Goal: Task Accomplishment & Management: Manage account settings

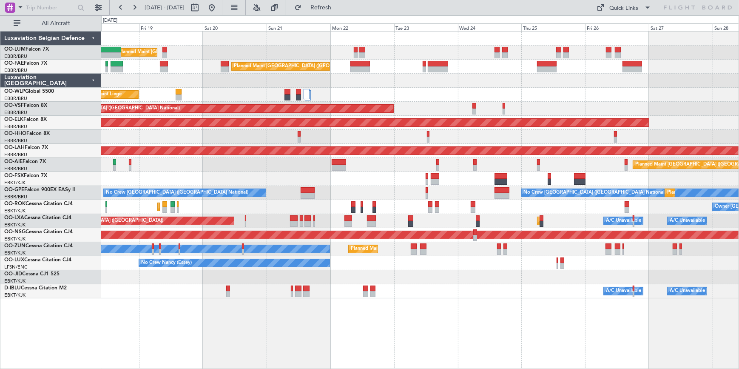
click at [237, 207] on div "Planned Maint Kortrijk-Wevelgem Owner Kortrijk-Wevelgem Planned Maint Paris (Le…" at bounding box center [420, 207] width 638 height 14
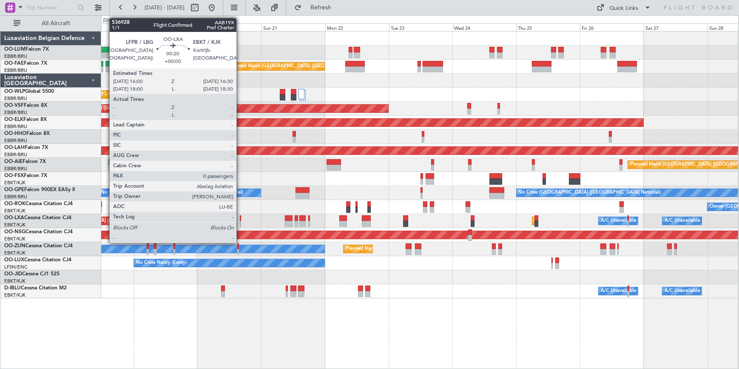
click at [240, 217] on div at bounding box center [241, 218] width 2 height 6
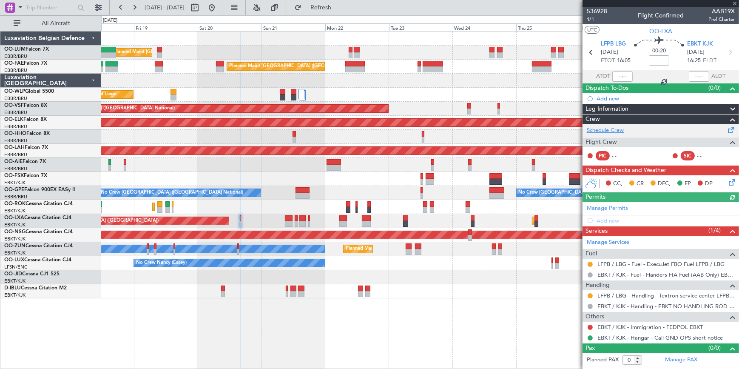
click at [620, 130] on link "Schedule Crew" at bounding box center [605, 130] width 37 height 9
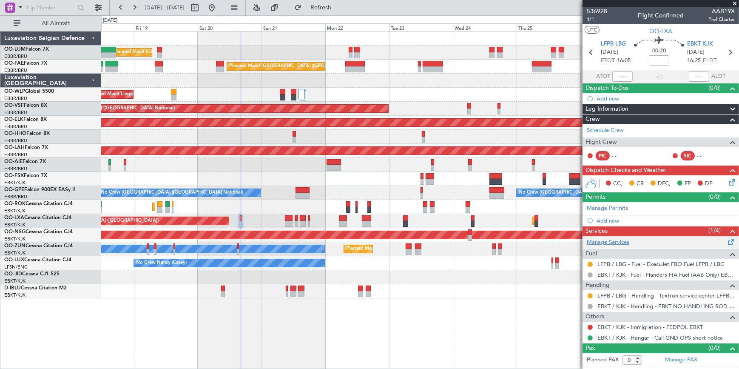
click at [617, 241] on link "Manage Services" at bounding box center [608, 242] width 43 height 9
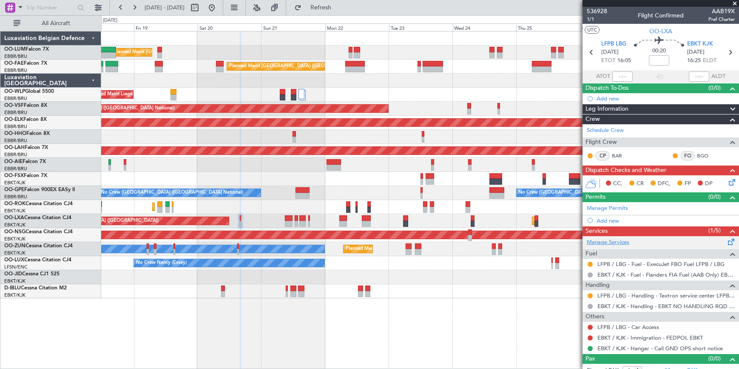
click at [627, 241] on link "Manage Services" at bounding box center [608, 242] width 43 height 9
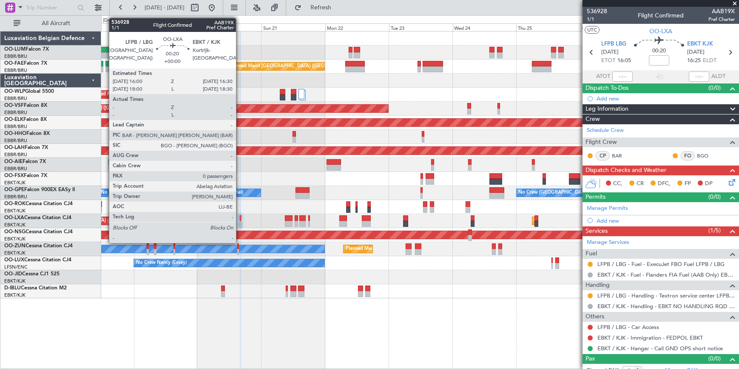
click at [240, 218] on div at bounding box center [241, 218] width 2 height 6
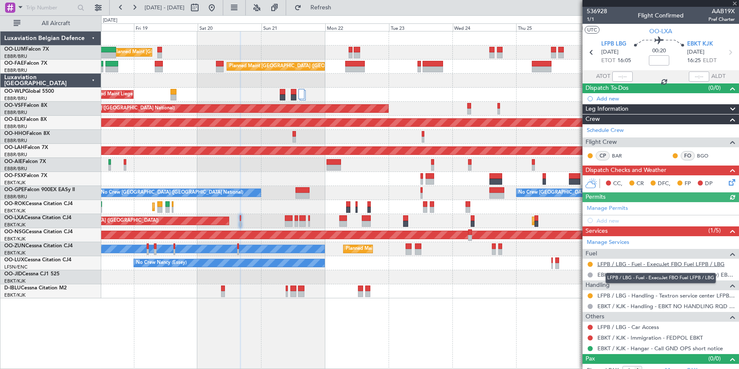
scroll to position [8, 0]
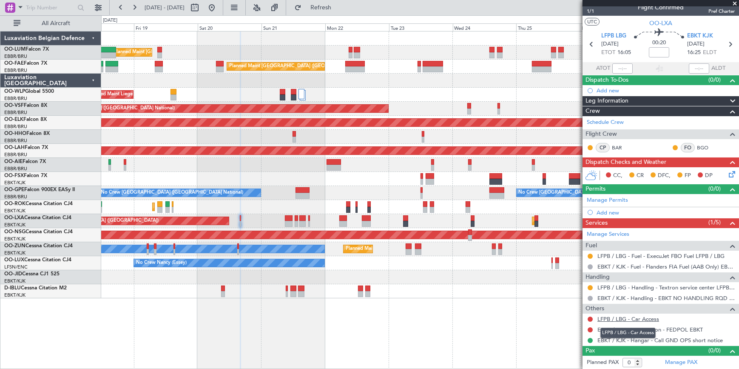
click at [625, 318] on link "LFPB / LBG - Car Access" at bounding box center [629, 318] width 62 height 7
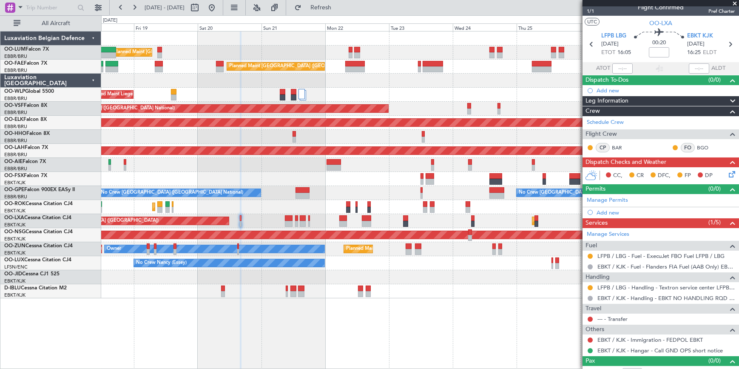
click at [735, 2] on span at bounding box center [735, 4] width 9 height 8
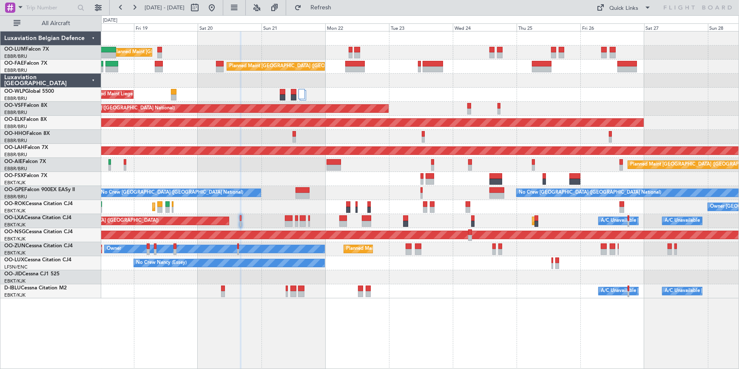
scroll to position [0, 0]
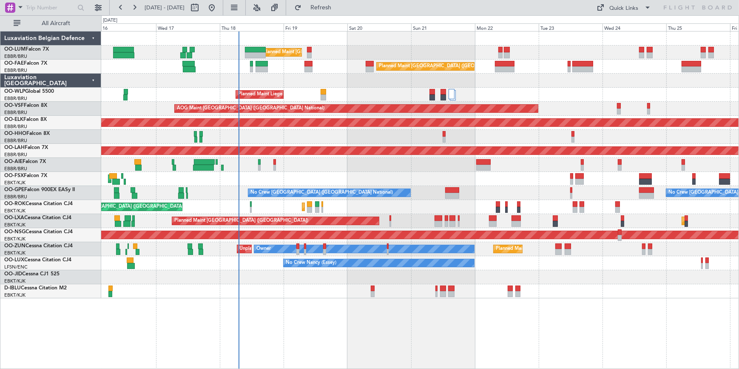
click at [416, 161] on div "Planned Maint [GEOGRAPHIC_DATA] ([GEOGRAPHIC_DATA])" at bounding box center [420, 165] width 638 height 14
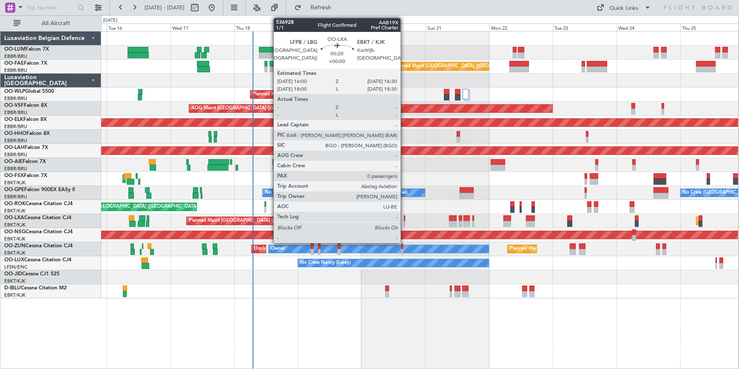
click at [405, 216] on div at bounding box center [405, 218] width 2 height 6
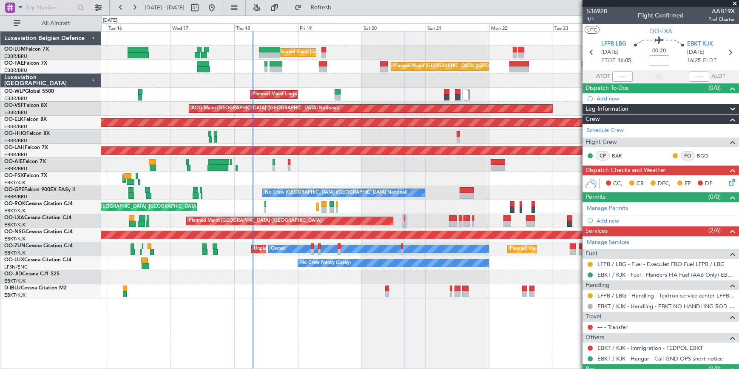
click at [516, 186] on div "No Crew Brussels (Brussels National) No Crew Brussels (Brussels National) Plann…" at bounding box center [419, 193] width 637 height 14
click at [736, 2] on span at bounding box center [735, 4] width 9 height 8
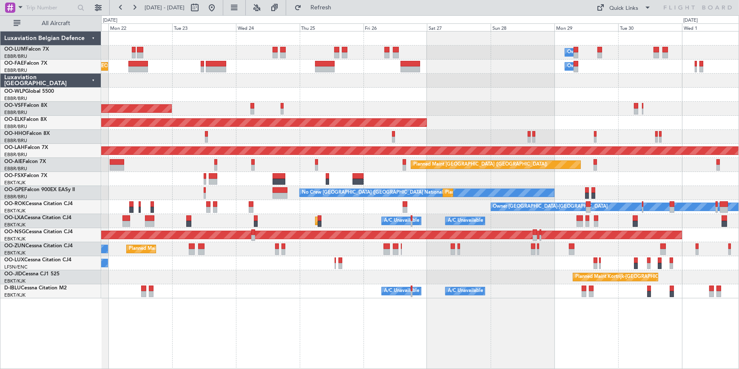
click at [218, 185] on div "Owner Melsbroek Air Base Planned Maint Brussels (Brussels National) Owner Melsb…" at bounding box center [420, 164] width 638 height 267
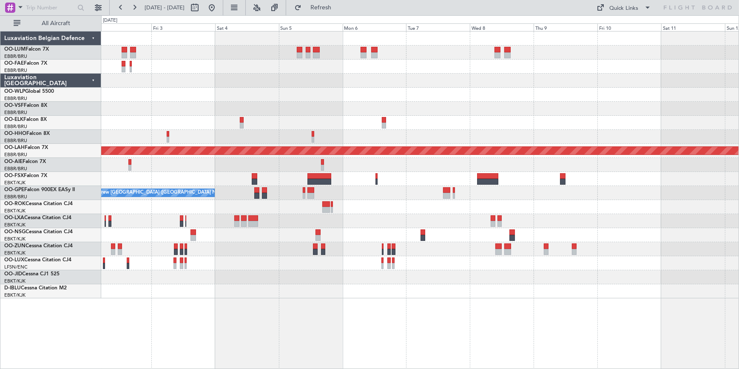
click at [0, 183] on html "21 Sep 2025 - 01 Oct 2025 Refresh Quick Links All Aircraft Planned Maint Alton-…" at bounding box center [369, 184] width 739 height 369
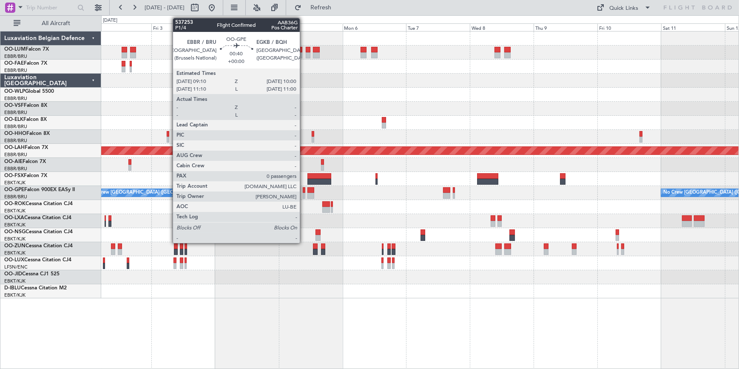
click at [304, 190] on div at bounding box center [304, 190] width 3 height 6
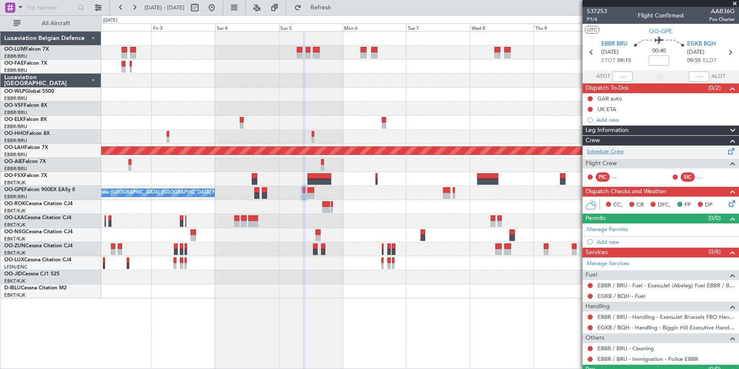
click at [606, 150] on link "Schedule Crew" at bounding box center [605, 152] width 37 height 9
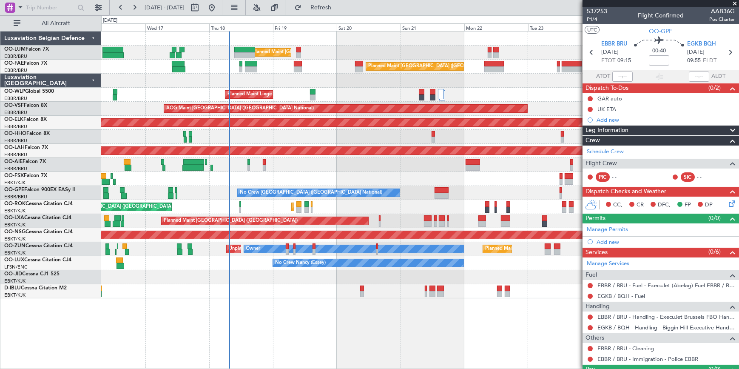
click at [739, 283] on html "02 Oct 2025 - 12 Oct 2025 Refresh Quick Links All Aircraft Planned Maint Brusse…" at bounding box center [369, 184] width 739 height 369
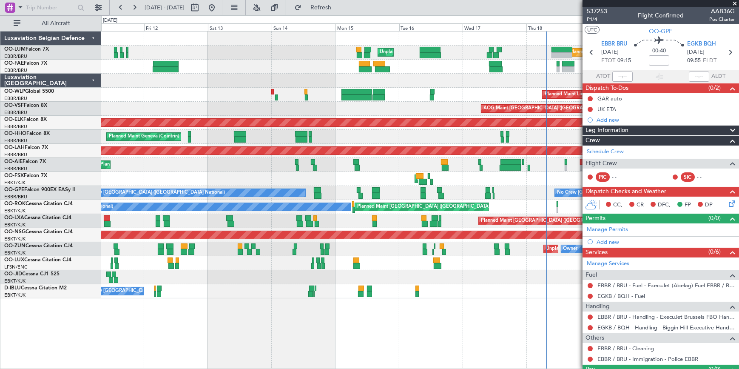
click at [736, 4] on span at bounding box center [735, 4] width 9 height 8
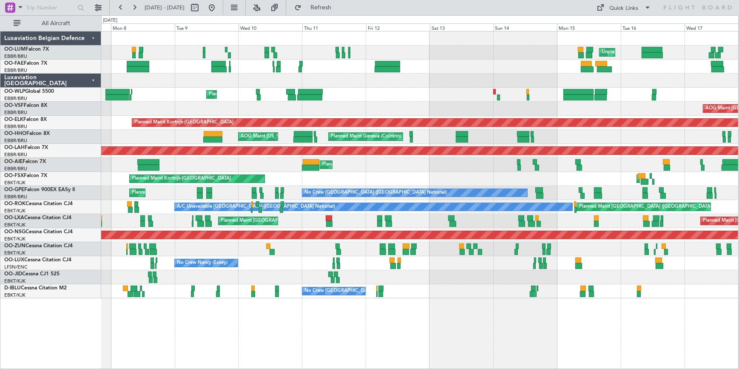
click at [519, 321] on div "Unplanned Maint [GEOGRAPHIC_DATA] ([GEOGRAPHIC_DATA] National) Planned Maint [G…" at bounding box center [420, 200] width 638 height 338
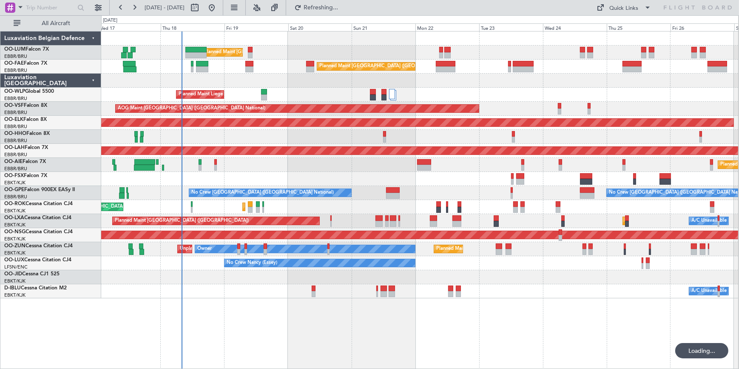
click at [0, 288] on html "[DATE] - [DATE] Refreshing... Quick Links All Aircraft Planned Maint [GEOGRAPHI…" at bounding box center [369, 184] width 739 height 369
click at [391, 174] on div "AOG Maint Kortrijk-[GEOGRAPHIC_DATA]" at bounding box center [419, 179] width 637 height 14
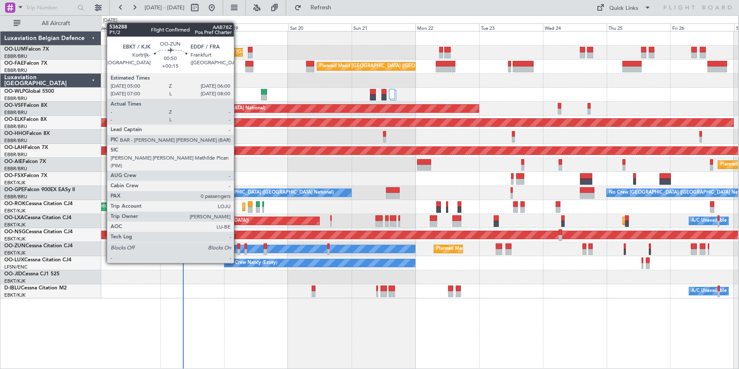
click at [238, 247] on div at bounding box center [238, 246] width 3 height 6
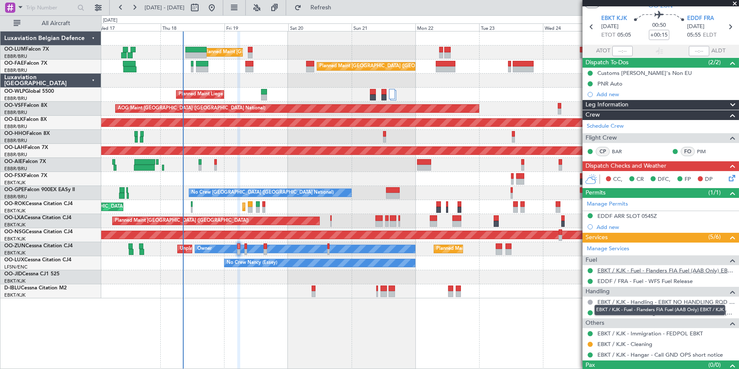
scroll to position [40, 0]
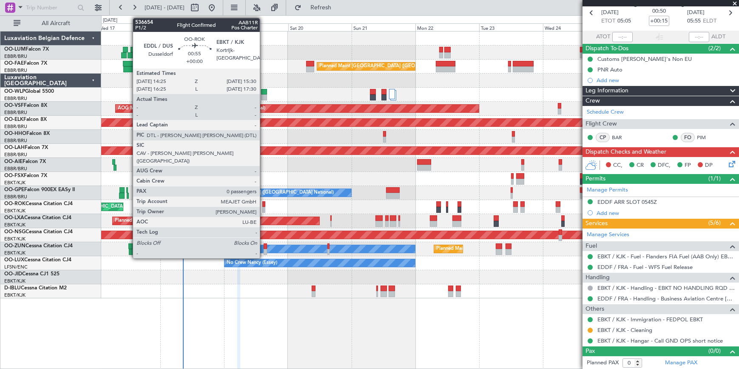
click at [264, 208] on div at bounding box center [263, 210] width 3 height 6
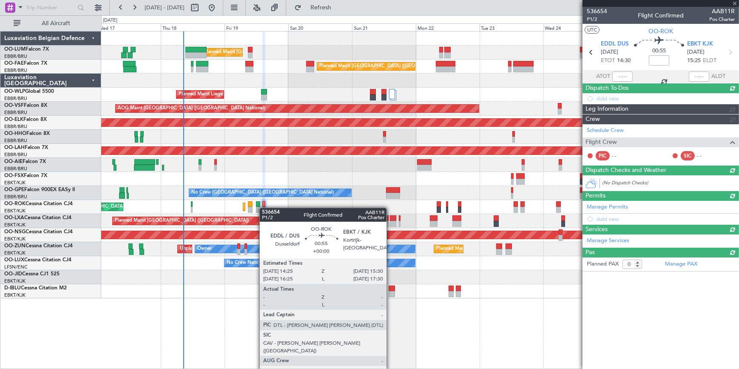
scroll to position [0, 0]
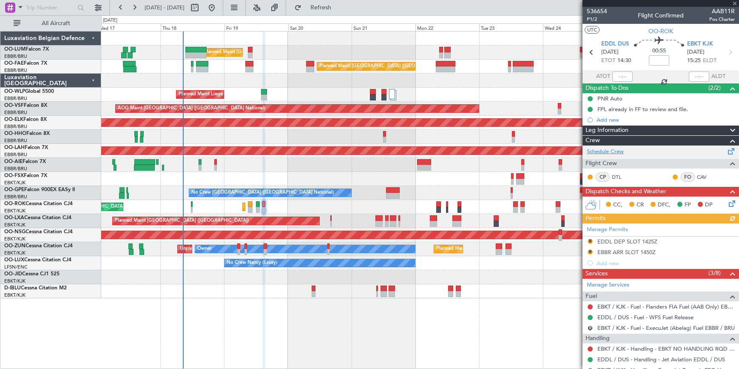
click at [618, 152] on link "Schedule Crew" at bounding box center [605, 152] width 37 height 9
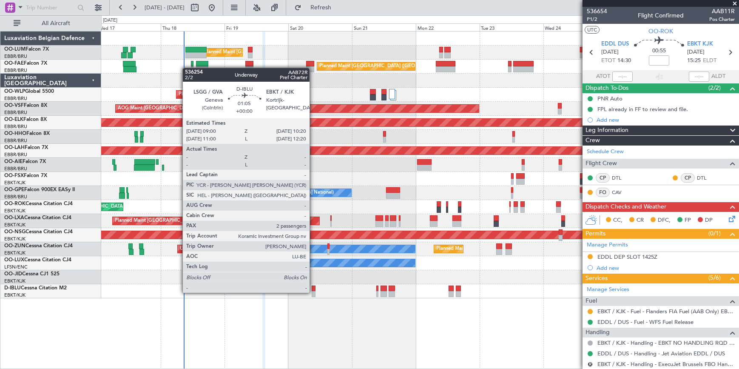
click at [314, 292] on div at bounding box center [314, 294] width 4 height 6
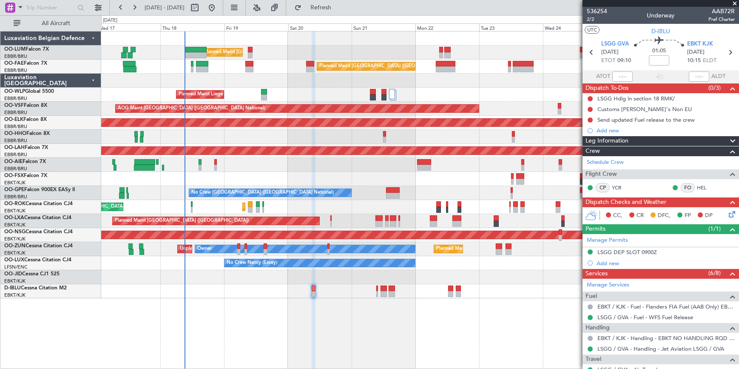
click at [735, 1] on span at bounding box center [735, 4] width 9 height 8
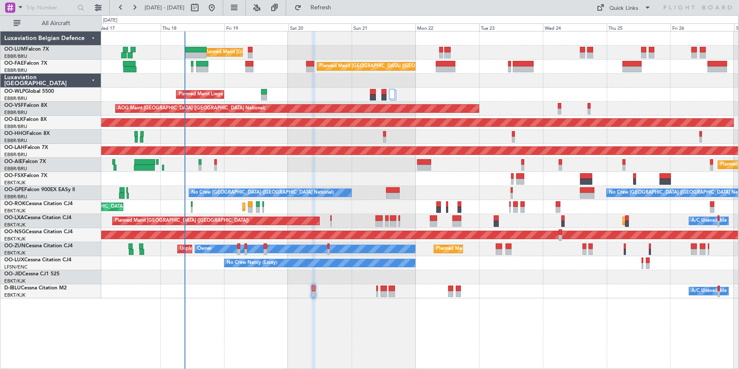
type input "0"
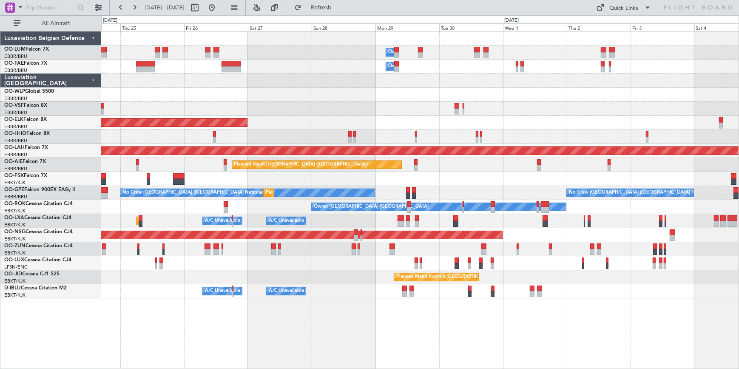
click at [171, 97] on div at bounding box center [420, 95] width 638 height 14
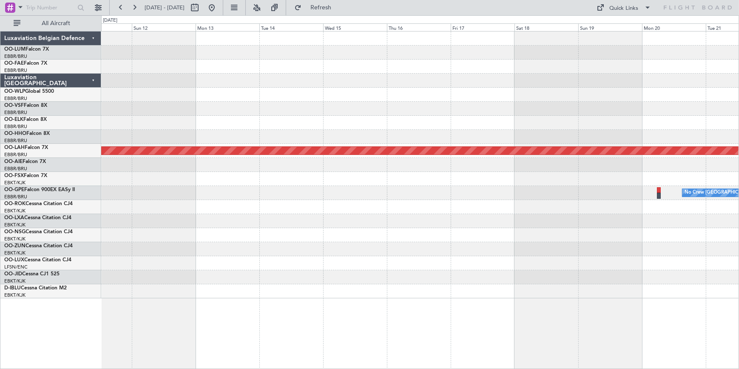
click at [0, 115] on html "[DATE] - [DATE] Refresh Quick Links All Aircraft Planned [GEOGRAPHIC_DATA][PERS…" at bounding box center [369, 184] width 739 height 369
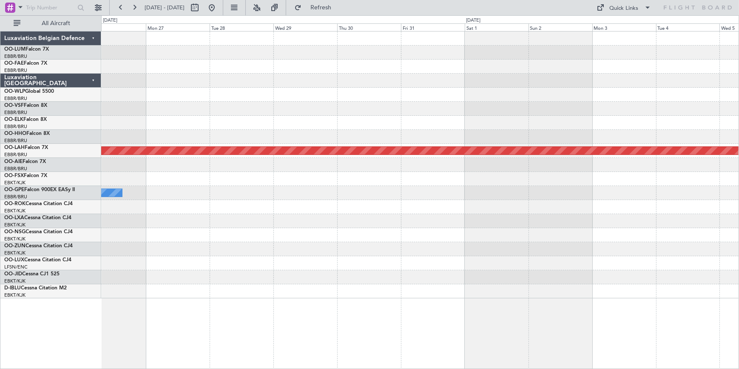
click at [0, 83] on html "[DATE] - [DATE] Refresh Quick Links All Aircraft Planned [GEOGRAPHIC_DATA][PERS…" at bounding box center [369, 184] width 739 height 369
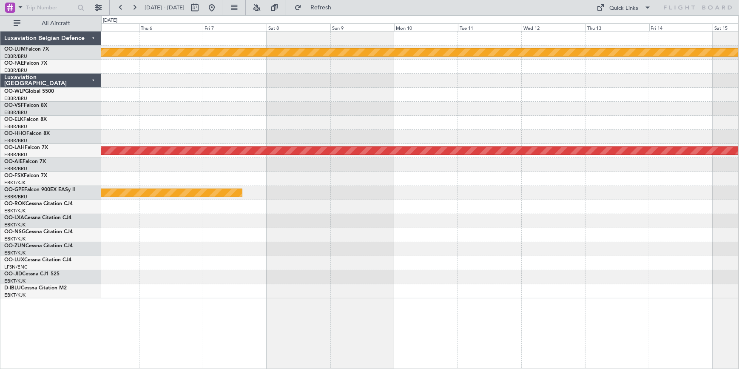
click at [0, 74] on html "[DATE] - [DATE] Refresh Quick Links All Aircraft Planned Maint [GEOGRAPHIC_DATA…" at bounding box center [369, 184] width 739 height 369
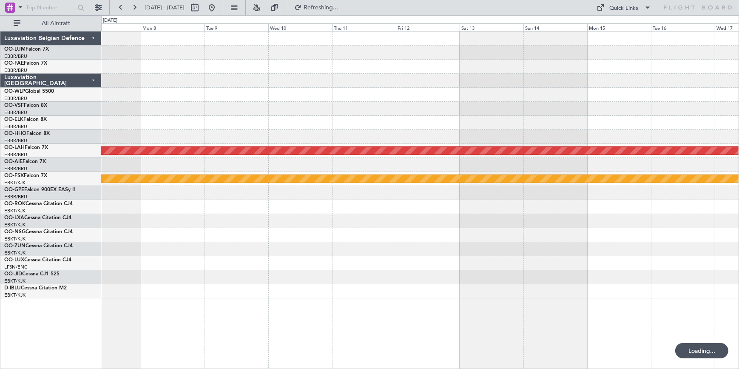
click at [0, 54] on html "[DATE] - [DATE] Refreshing... Quick Links All Aircraft Planned Maint [GEOGRAPHI…" at bounding box center [369, 184] width 739 height 369
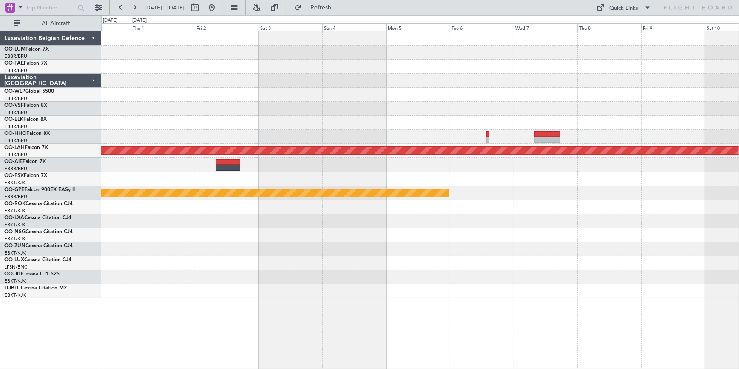
click at [0, 73] on html "[DATE] - [DATE] Refresh Quick Links All Aircraft Planned [GEOGRAPHIC_DATA][PERS…" at bounding box center [369, 184] width 739 height 369
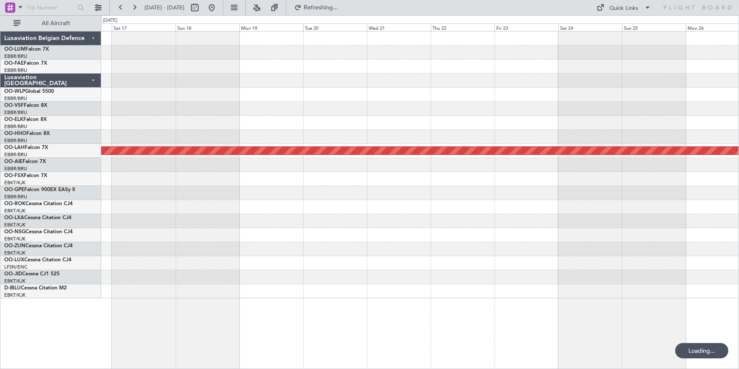
click at [739, 75] on html "[DATE] - [DATE] Refreshing... Quick Links All Aircraft Planned [GEOGRAPHIC_DATA…" at bounding box center [369, 184] width 739 height 369
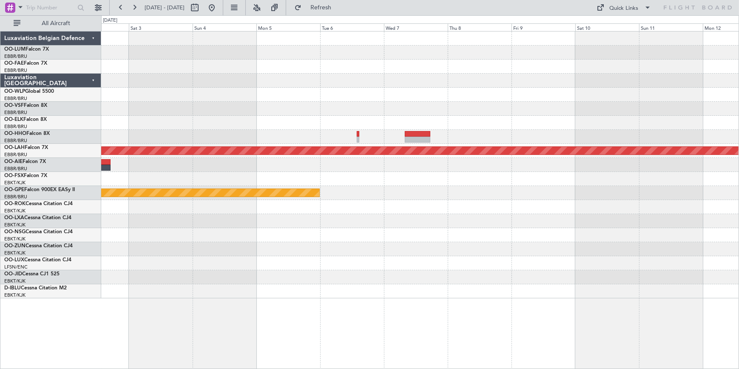
click at [718, 85] on div at bounding box center [420, 81] width 638 height 14
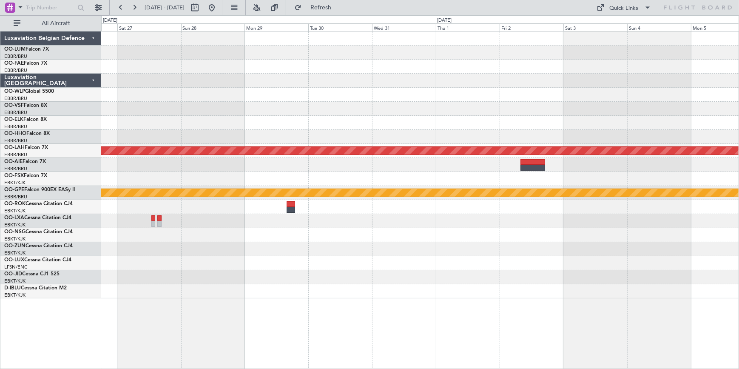
click at [701, 85] on div at bounding box center [420, 81] width 638 height 14
click at [680, 91] on div at bounding box center [419, 95] width 637 height 14
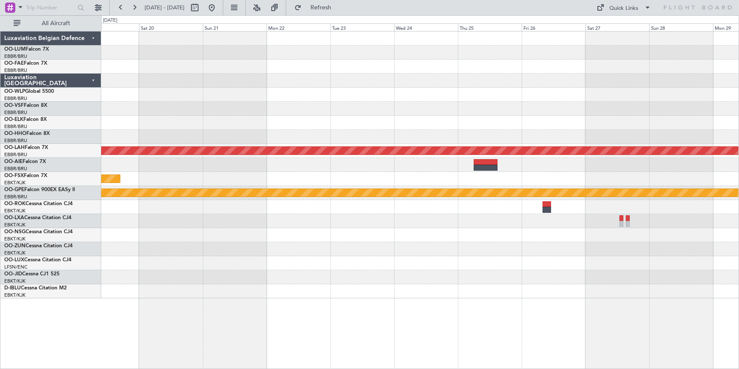
click at [658, 84] on div at bounding box center [420, 81] width 638 height 14
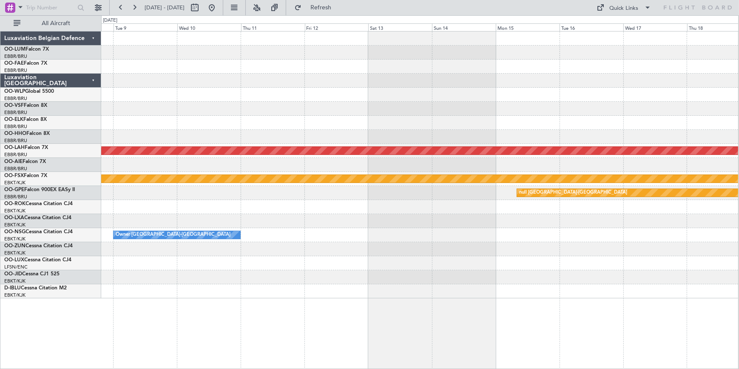
click at [666, 84] on div at bounding box center [419, 81] width 637 height 14
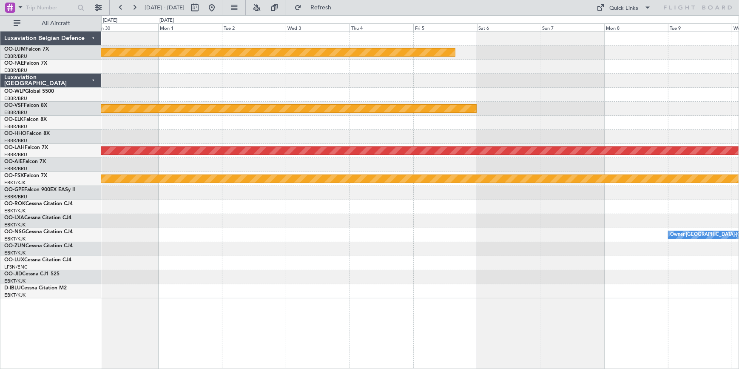
click at [664, 93] on div at bounding box center [420, 95] width 638 height 14
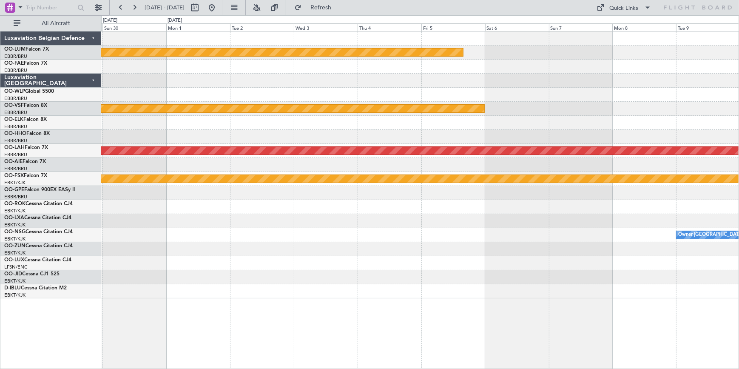
click at [547, 94] on div at bounding box center [420, 95] width 638 height 14
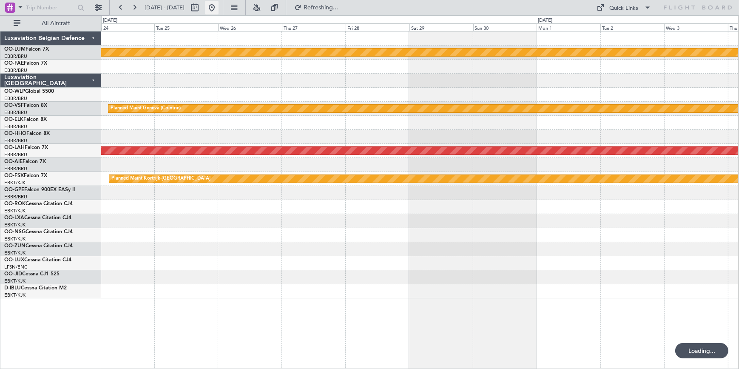
click at [219, 7] on button at bounding box center [212, 8] width 14 height 14
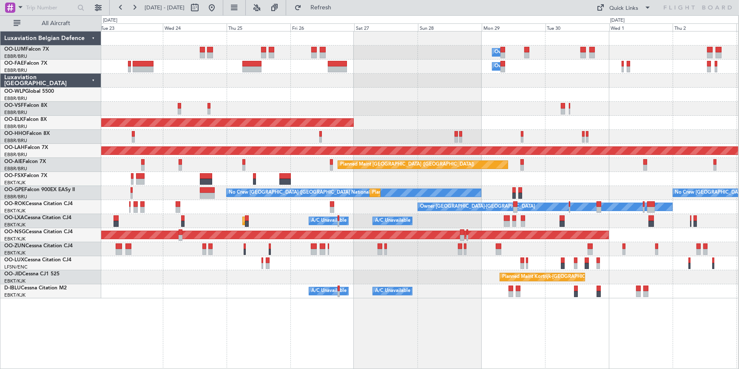
click at [0, 0] on html "[DATE] - [DATE] Refresh Quick Links All Aircraft Owner [GEOGRAPHIC_DATA] Owner …" at bounding box center [369, 184] width 739 height 369
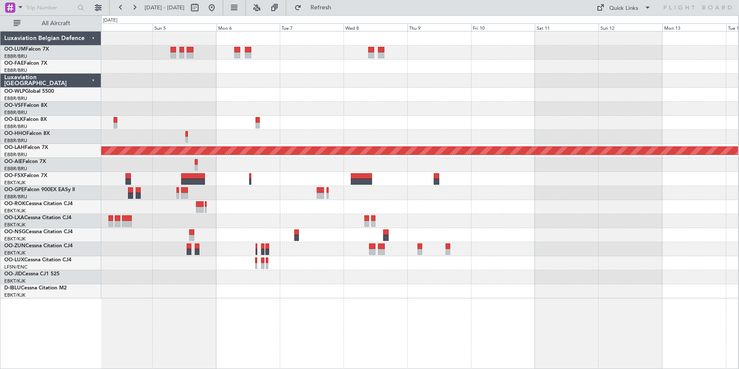
click at [0, 60] on html "[DATE] - [DATE] Refresh Quick Links All Aircraft Planned [GEOGRAPHIC_DATA][PERS…" at bounding box center [369, 184] width 739 height 369
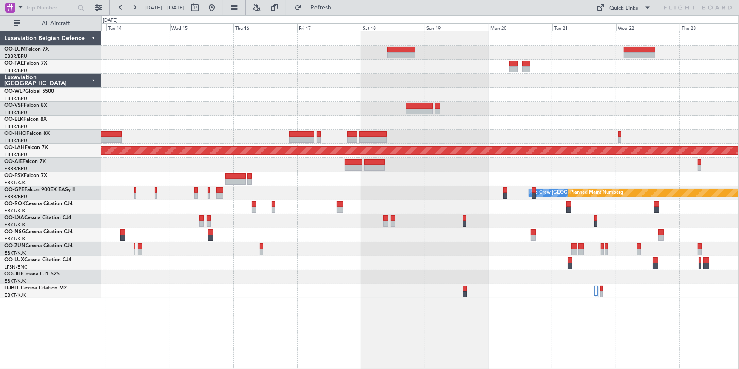
click at [426, 196] on div "No Crew [GEOGRAPHIC_DATA] ([GEOGRAPHIC_DATA] National) Planned Maint Nurnberg N…" at bounding box center [419, 193] width 637 height 14
